Goal: Find specific page/section: Find specific page/section

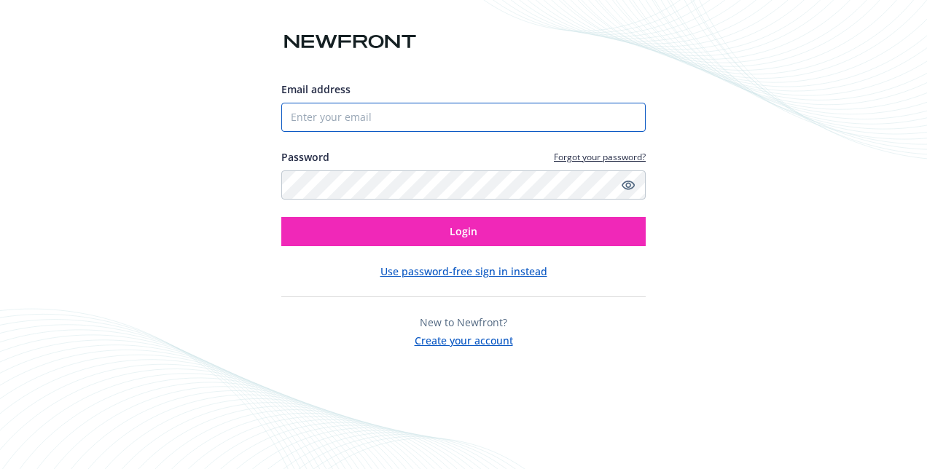
click at [326, 109] on input "Email address" at bounding box center [463, 117] width 364 height 29
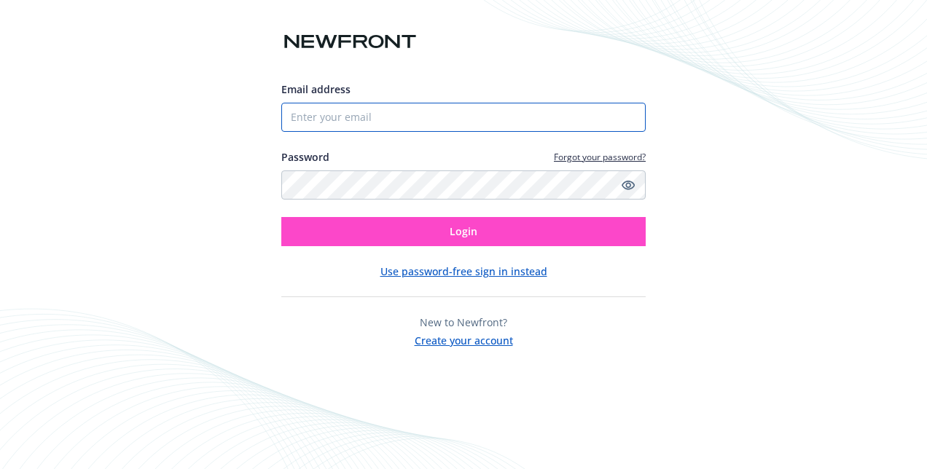
type input "[PERSON_NAME][EMAIL_ADDRESS][PERSON_NAME][DOMAIN_NAME]"
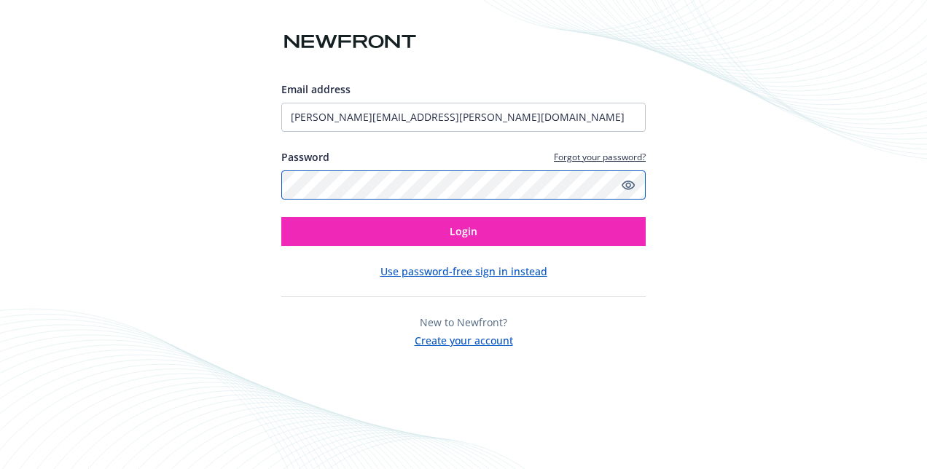
click at [281, 217] on button "Login" at bounding box center [463, 231] width 364 height 29
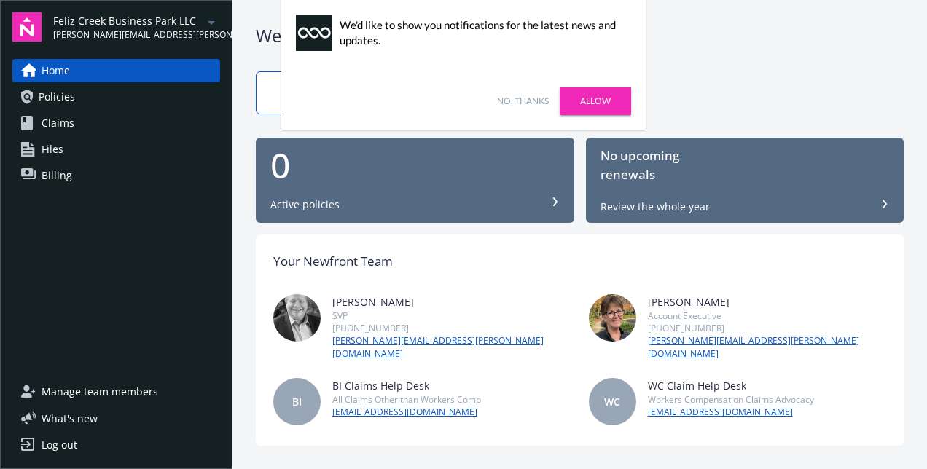
click at [532, 104] on link "No, thanks" at bounding box center [523, 101] width 52 height 13
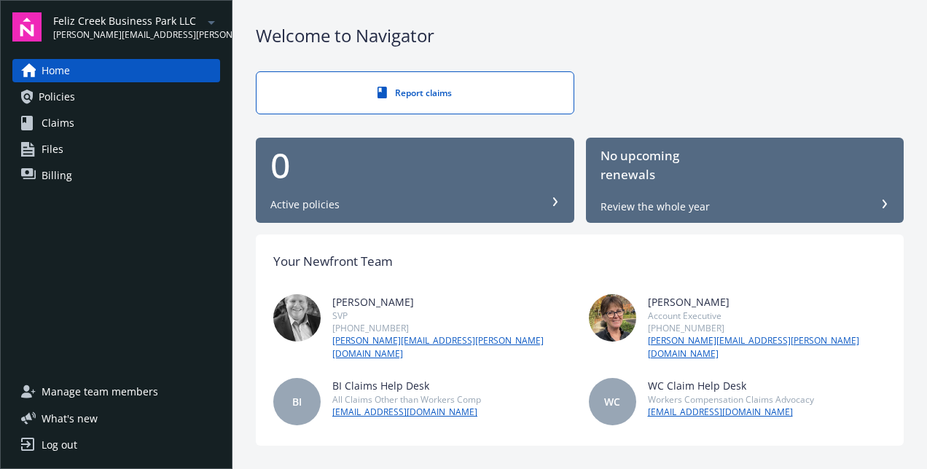
click at [207, 28] on icon "arrowDropDown" at bounding box center [211, 22] width 17 height 17
click at [640, 38] on div "Welcome to Navigator" at bounding box center [580, 35] width 648 height 25
click at [208, 21] on icon "arrowDropDown" at bounding box center [211, 23] width 7 height 4
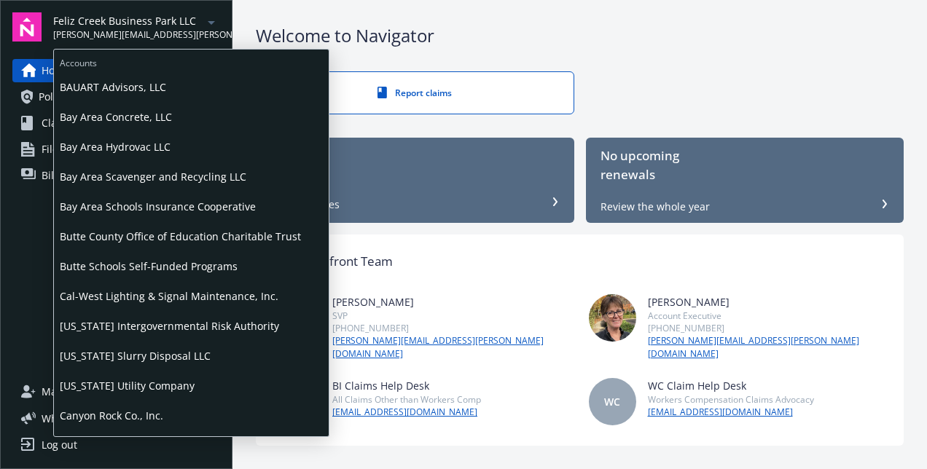
click at [135, 201] on span "Bay Area Schools Insurance Cooperative" at bounding box center [191, 207] width 263 height 30
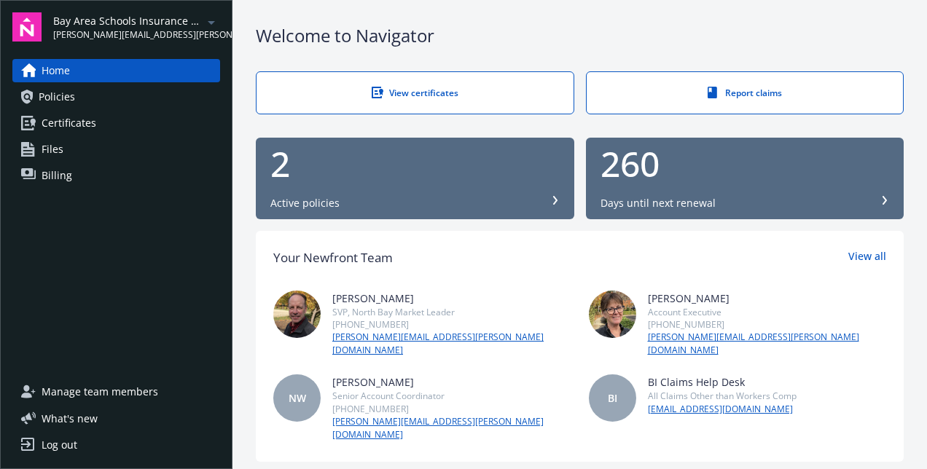
click at [551, 198] on icon at bounding box center [555, 200] width 9 height 9
